Goal: Task Accomplishment & Management: Manage account settings

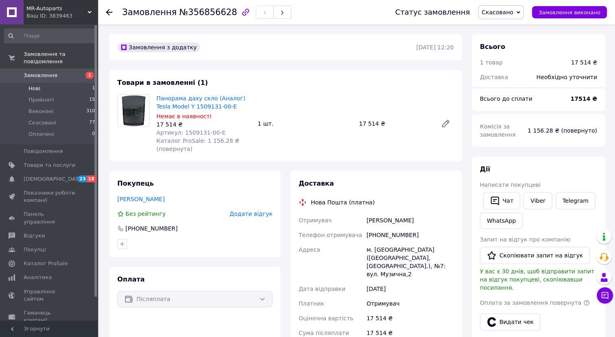
click at [57, 83] on li "Нові 1" at bounding box center [50, 88] width 100 height 11
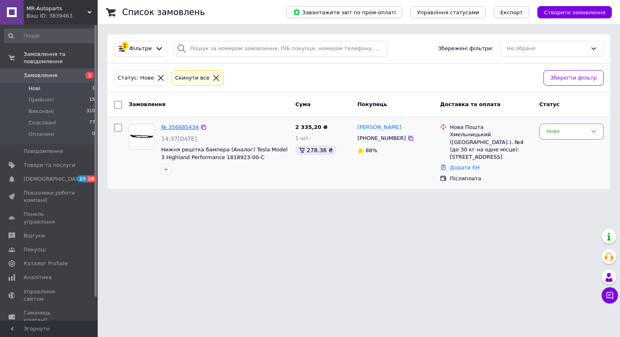
click at [175, 125] on link "№ 356885434" at bounding box center [179, 127] width 37 height 6
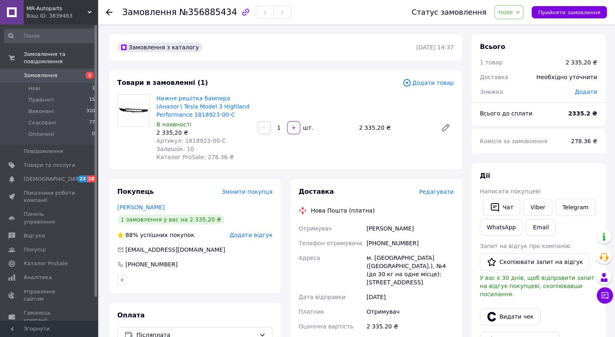
click at [427, 193] on span "Редагувати" at bounding box center [436, 191] width 35 height 7
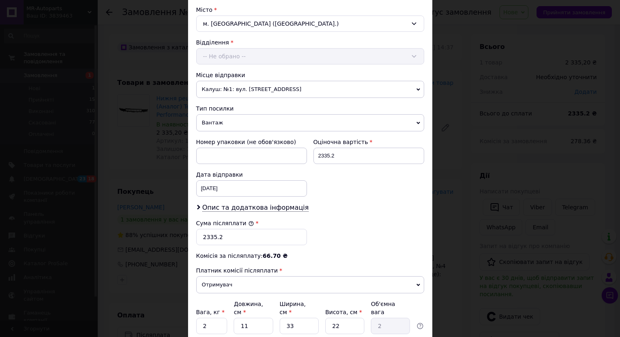
scroll to position [222, 0]
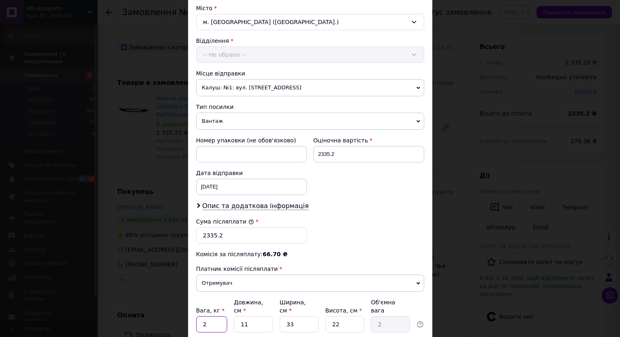
click at [216, 316] on input "2" at bounding box center [211, 324] width 31 height 16
type input "4"
click at [267, 316] on input "11" at bounding box center [253, 324] width 39 height 16
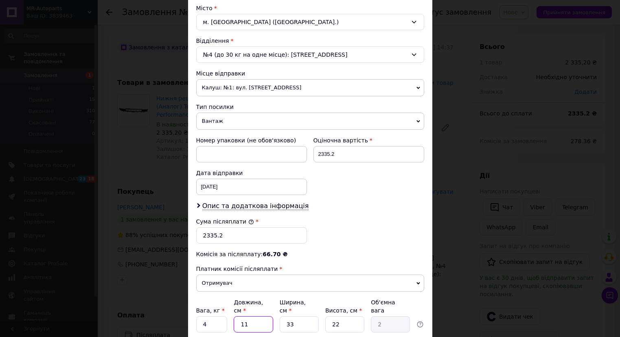
type input "1"
type input "0.18"
type input "13"
type input "2.36"
type input "139"
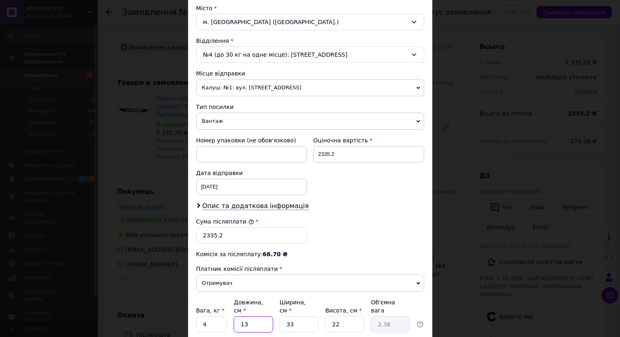
type input "25.23"
type input "139"
click at [286, 316] on input "33" at bounding box center [299, 324] width 39 height 16
click at [293, 316] on input "33" at bounding box center [299, 324] width 39 height 16
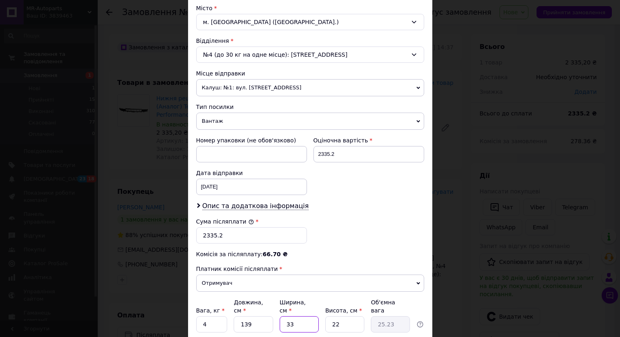
type input "2"
type input "1.53"
type input "25"
type input "19.11"
type input "25"
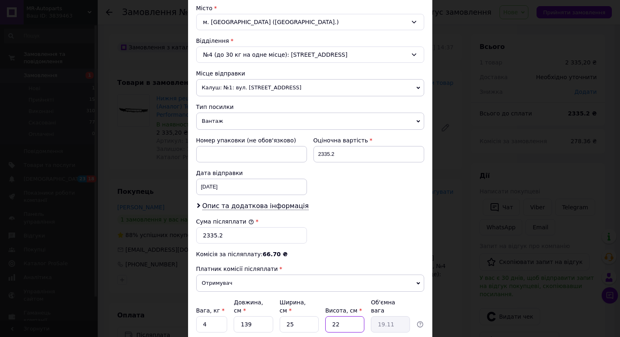
click at [338, 316] on input "22" at bounding box center [345, 324] width 39 height 16
type input "1"
type input "0.87"
type input "13"
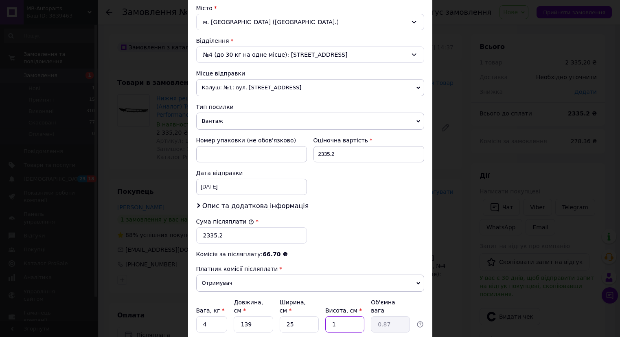
type input "11.29"
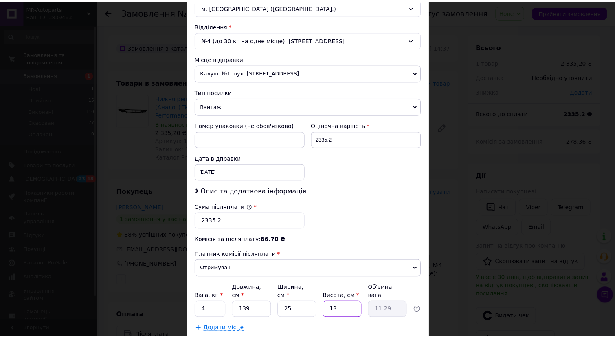
scroll to position [279, 0]
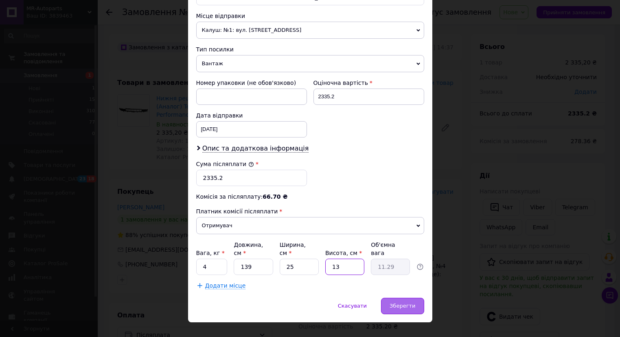
type input "13"
click at [393, 302] on span "Зберегти" at bounding box center [403, 305] width 26 height 6
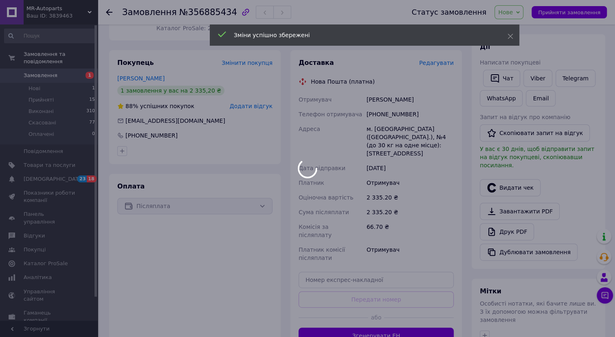
scroll to position [148, 0]
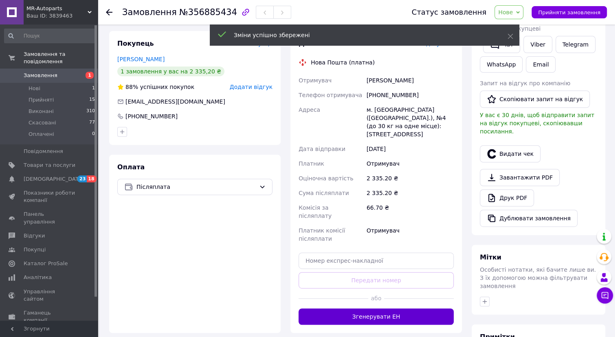
click at [385, 308] on button "Згенерувати ЕН" at bounding box center [376, 316] width 155 height 16
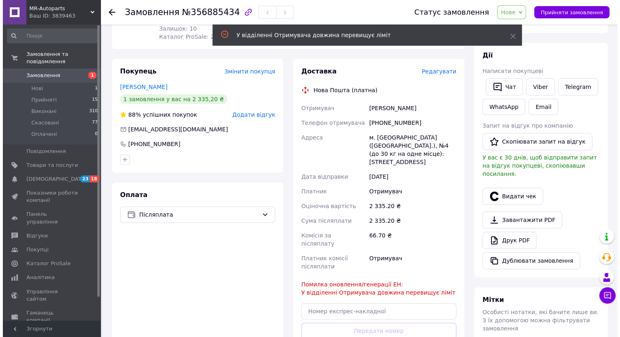
scroll to position [111, 0]
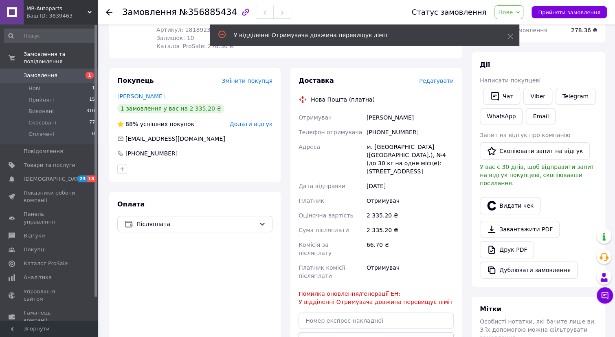
click at [439, 81] on span "Редагувати" at bounding box center [436, 80] width 35 height 7
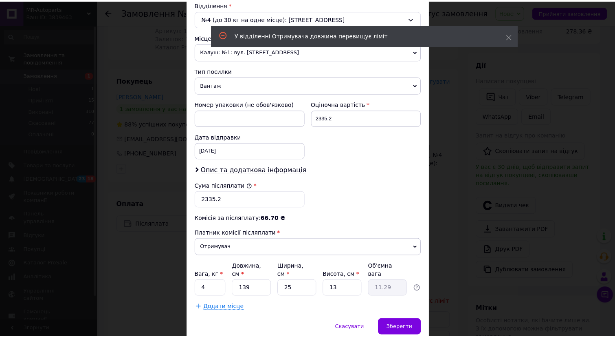
scroll to position [259, 0]
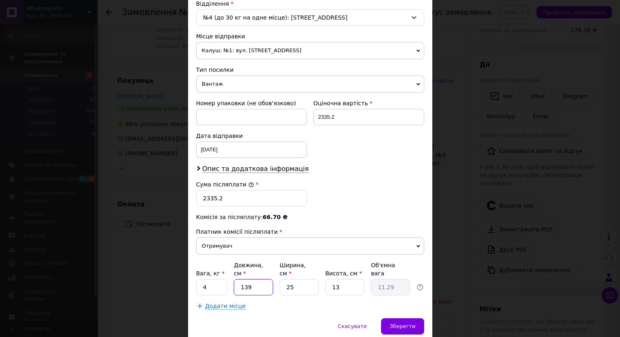
click at [255, 279] on input "139" at bounding box center [253, 287] width 39 height 16
type input "1"
type input "0.1"
type input "13"
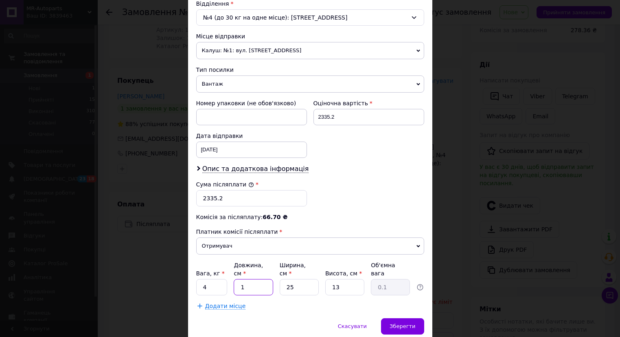
type input "1.06"
type input "135"
type input "10.97"
type input "135"
click at [322, 318] on div "Скасувати   Зберегти" at bounding box center [310, 330] width 244 height 24
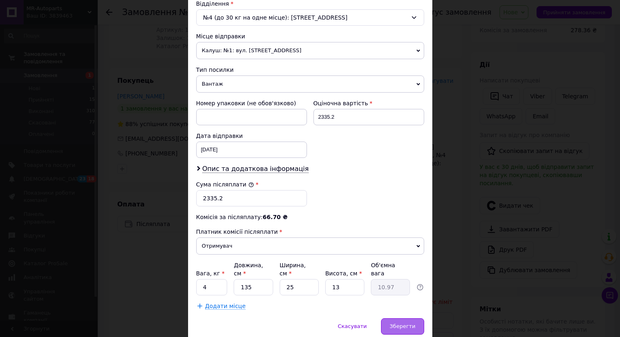
click at [394, 323] on span "Зберегти" at bounding box center [403, 326] width 26 height 6
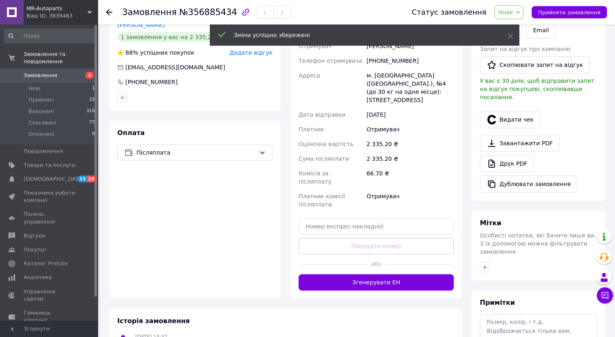
scroll to position [185, 0]
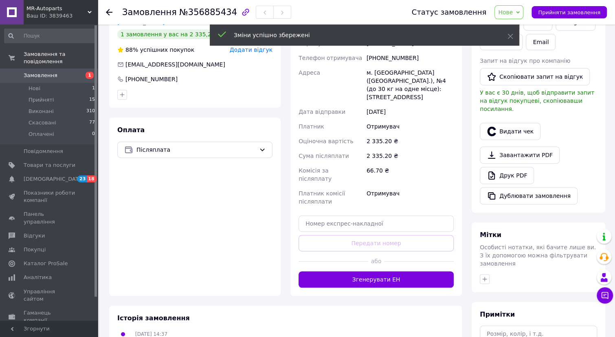
click at [388, 270] on div "Доставка Редагувати Нова Пошта (платна) Отримувач [PERSON_NAME] Телефон отримув…" at bounding box center [376, 144] width 172 height 301
click at [388, 271] on button "Згенерувати ЕН" at bounding box center [376, 279] width 155 height 16
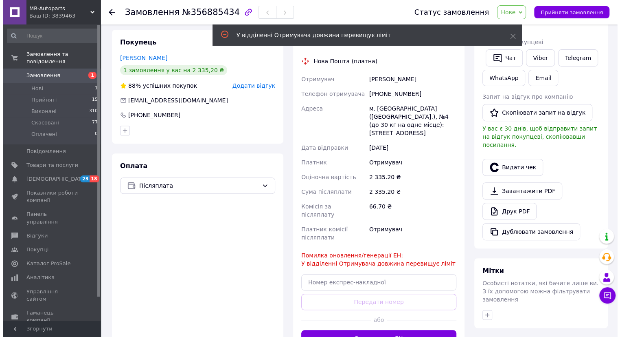
scroll to position [148, 0]
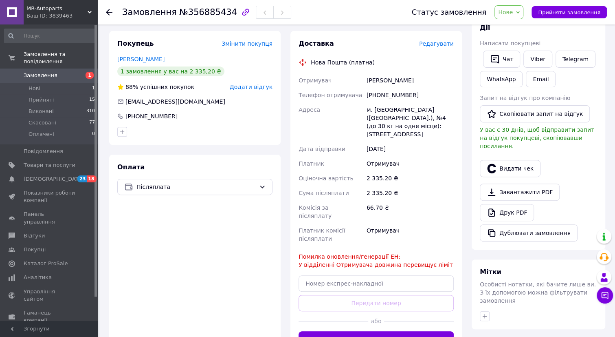
click at [436, 42] on span "Редагувати" at bounding box center [436, 43] width 35 height 7
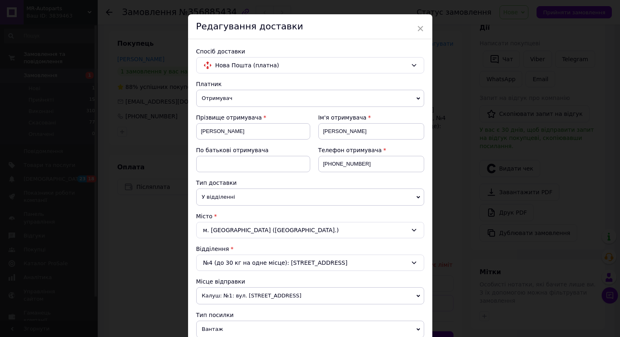
scroll to position [37, 0]
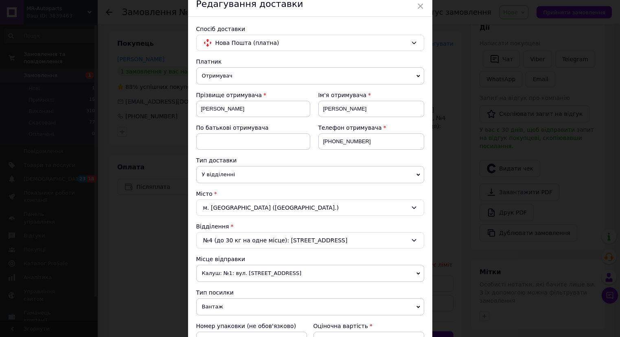
click at [355, 236] on div "№4 (до 30 кг на одне місце): [STREET_ADDRESS]" at bounding box center [310, 240] width 228 height 16
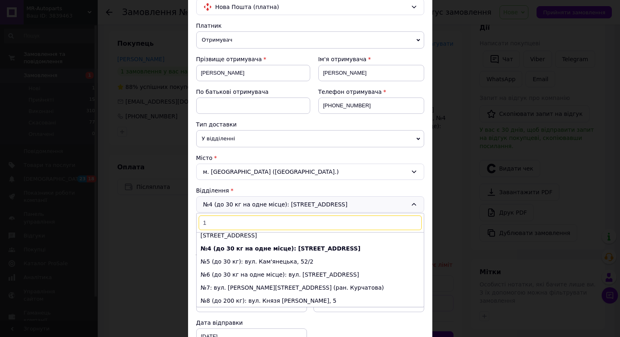
scroll to position [74, 0]
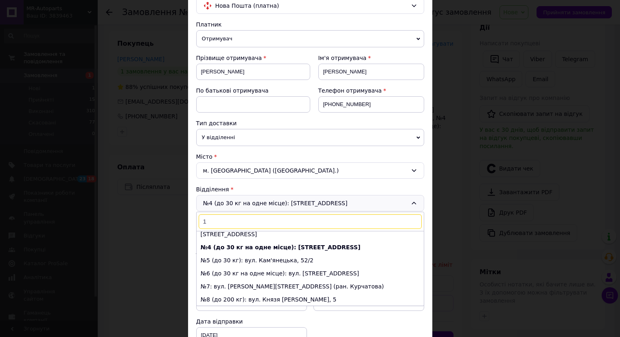
type input "1"
click at [389, 202] on div "№4 (до 30 кг на одне місце): [STREET_ADDRESS]: вул. Трудова, 5/4 (за заправкою …" at bounding box center [310, 203] width 228 height 16
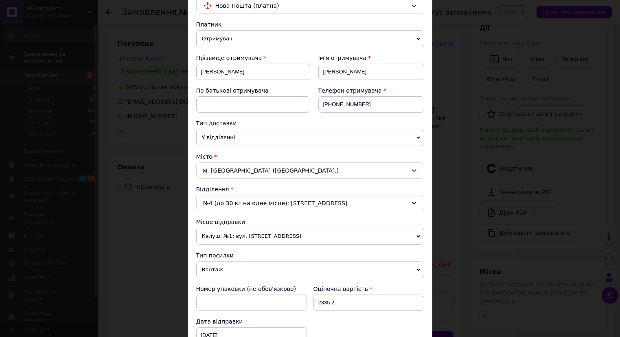
click at [389, 202] on div "№4 (до 30 кг на одне місце): [STREET_ADDRESS]" at bounding box center [310, 203] width 228 height 16
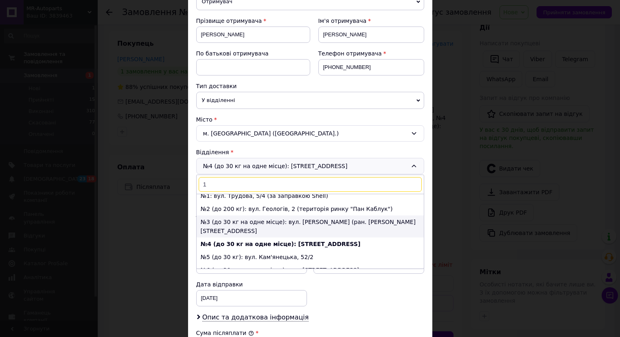
scroll to position [0, 0]
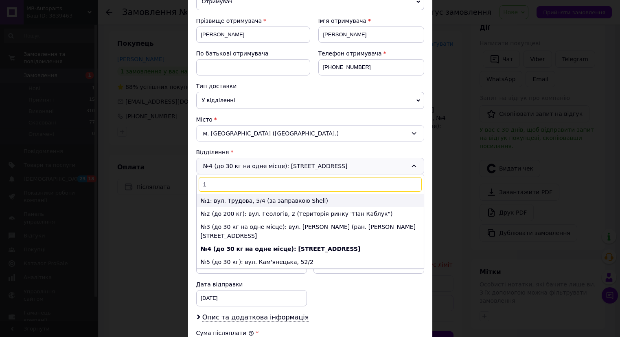
type input "1"
click at [250, 196] on li "№1: вул. Трудова, 5/4 (за заправкою Shell)" at bounding box center [310, 200] width 227 height 13
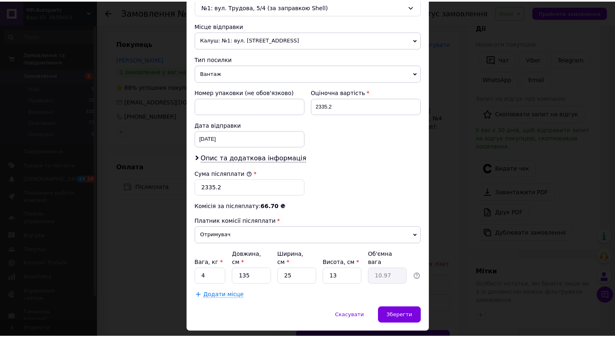
scroll to position [279, 0]
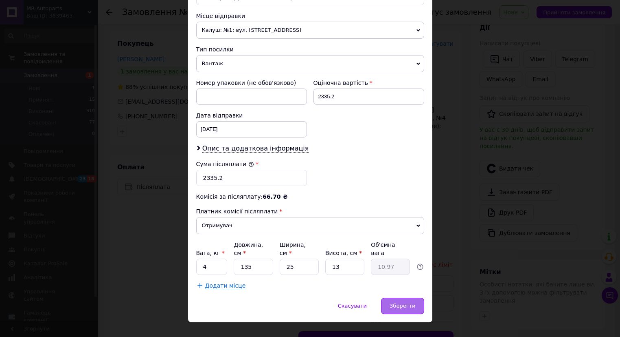
click at [403, 302] on span "Зберегти" at bounding box center [403, 305] width 26 height 6
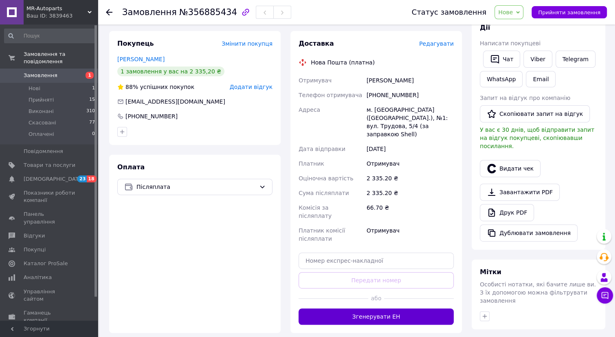
click at [395, 308] on button "Згенерувати ЕН" at bounding box center [376, 316] width 155 height 16
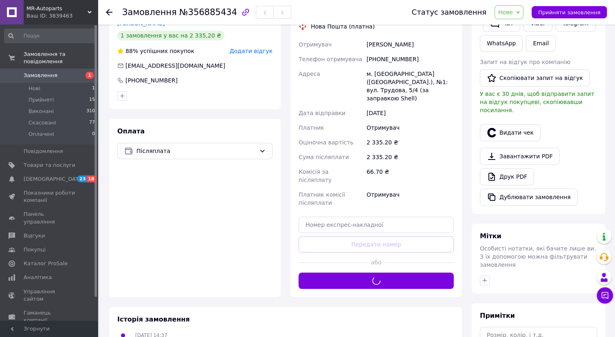
scroll to position [185, 0]
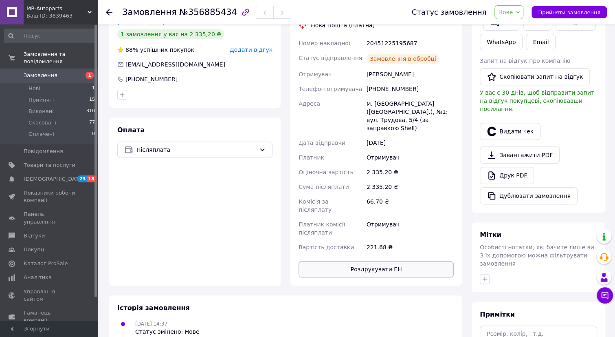
click at [372, 261] on button "Роздрукувати ЕН" at bounding box center [376, 269] width 155 height 16
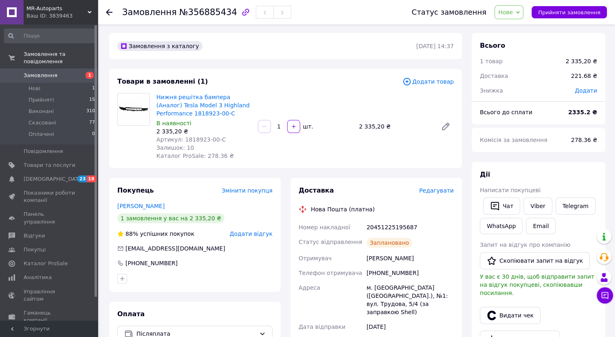
scroll to position [0, 0]
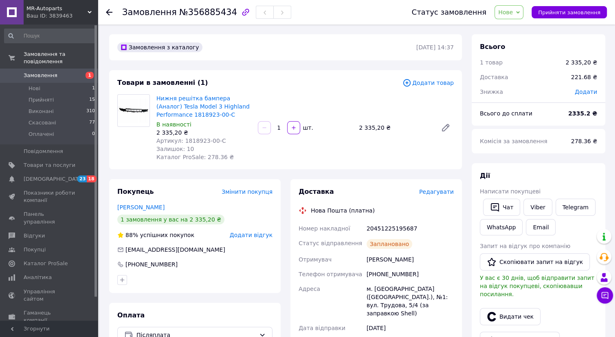
click at [522, 9] on span "Нове" at bounding box center [509, 12] width 29 height 14
click at [516, 27] on li "Прийнято" at bounding box center [513, 28] width 37 height 12
